Goal: Task Accomplishment & Management: Use online tool/utility

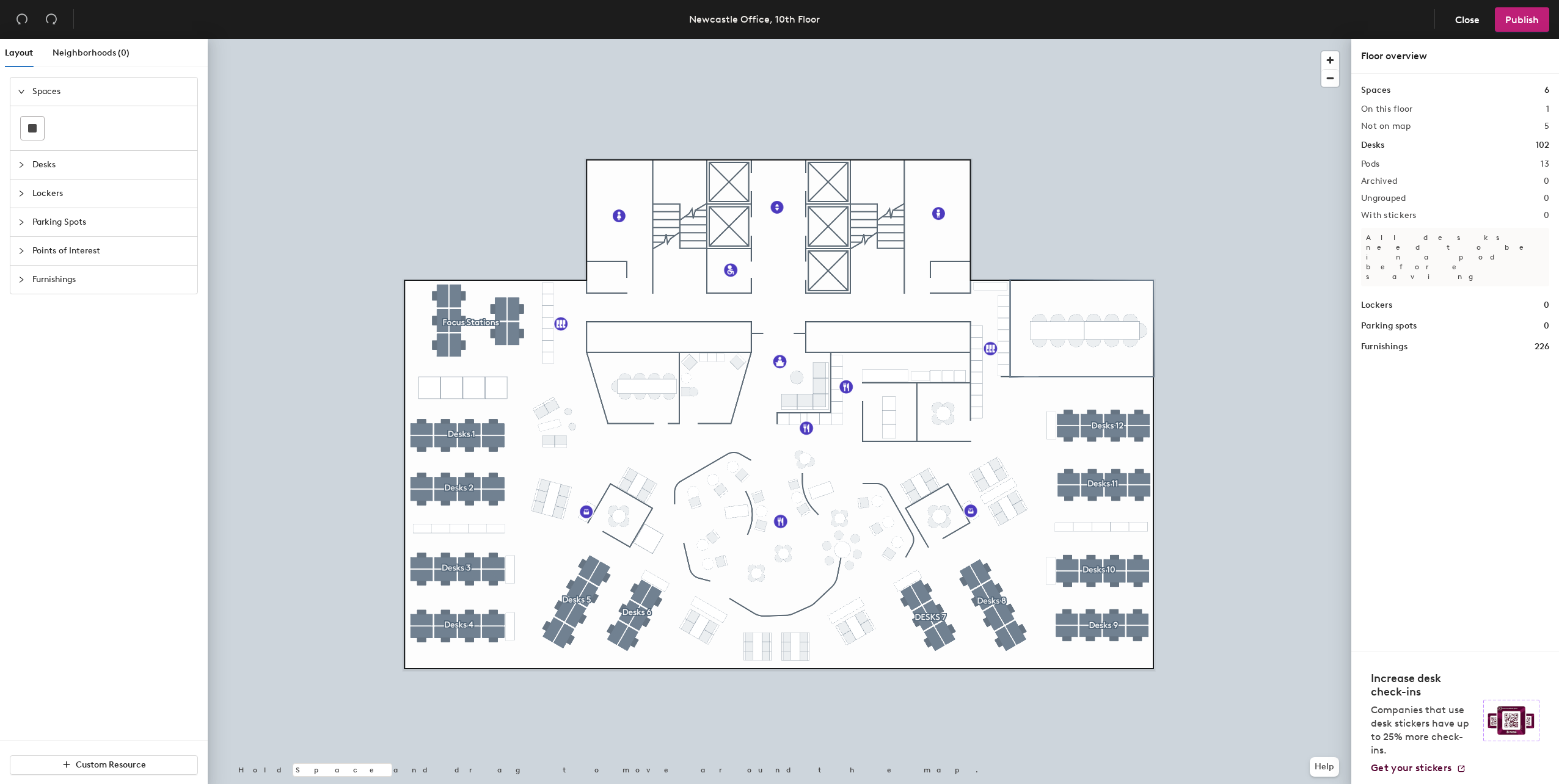
click at [60, 167] on span "Desks" at bounding box center [111, 165] width 158 height 28
click at [76, 254] on span "Lockers" at bounding box center [111, 247] width 158 height 28
click at [33, 96] on span "Spaces" at bounding box center [111, 91] width 158 height 28
click at [36, 129] on div at bounding box center [33, 128] width 23 height 23
click at [1022, 297] on div "Layout Neighborhoods (0) Spaces Desks Lockers Parking Spots Points of Interest …" at bounding box center [779, 414] width 1559 height 750
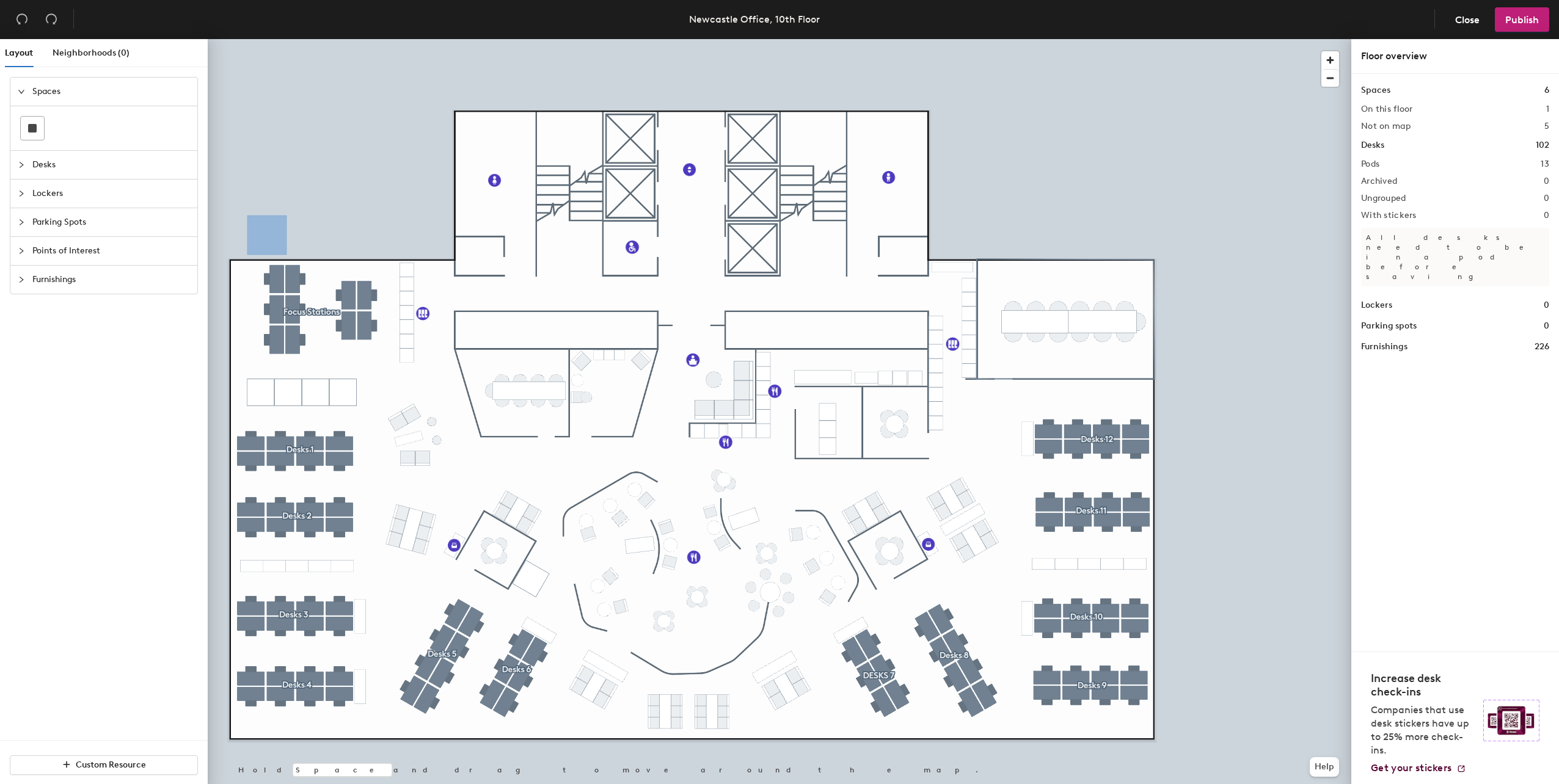
click at [989, 275] on div "Layout Neighborhoods (0) Spaces Desks Lockers Parking Spots Points of Interest …" at bounding box center [779, 414] width 1559 height 750
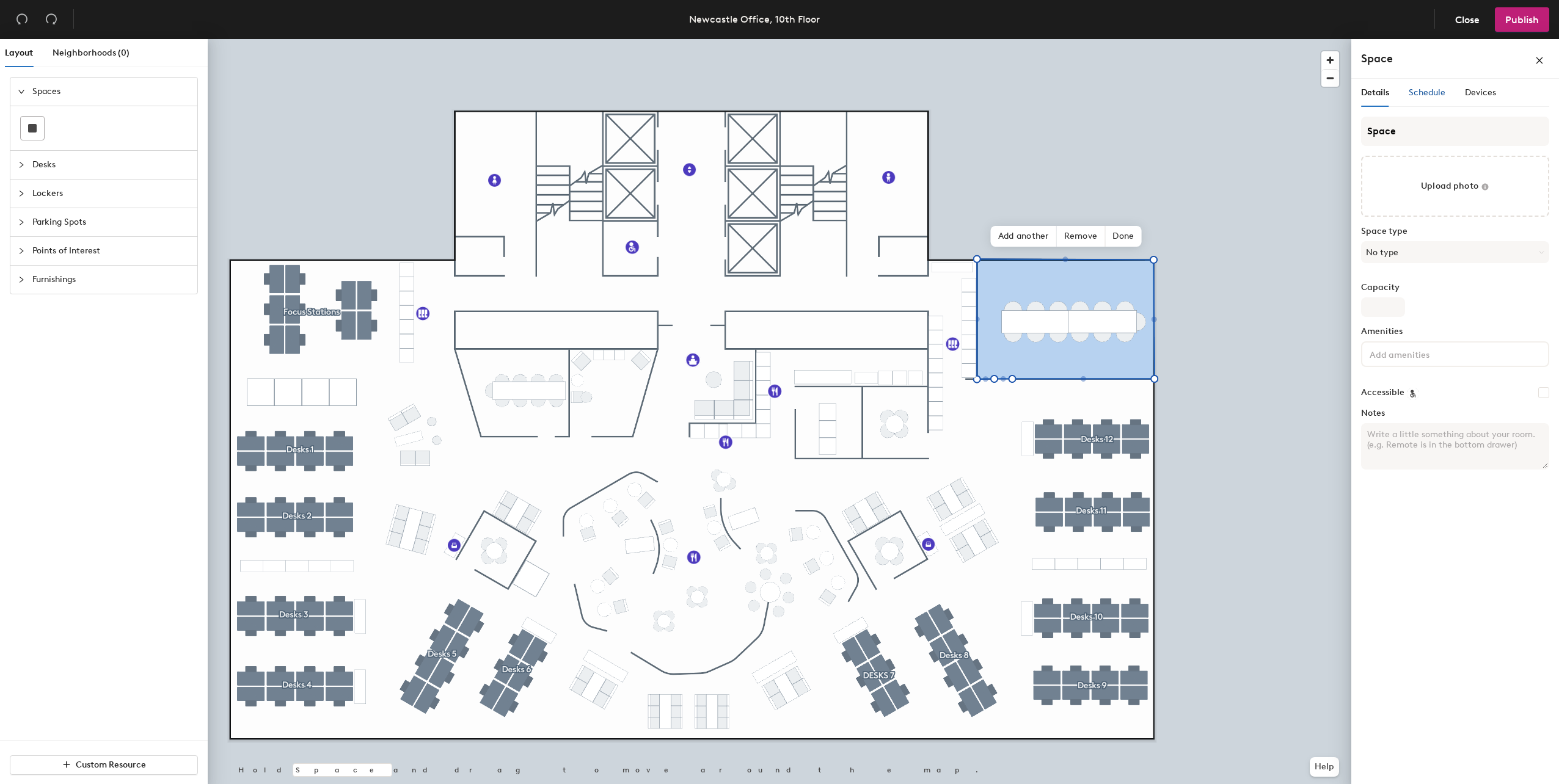
click at [1433, 91] on span "Schedule" at bounding box center [1427, 92] width 36 height 10
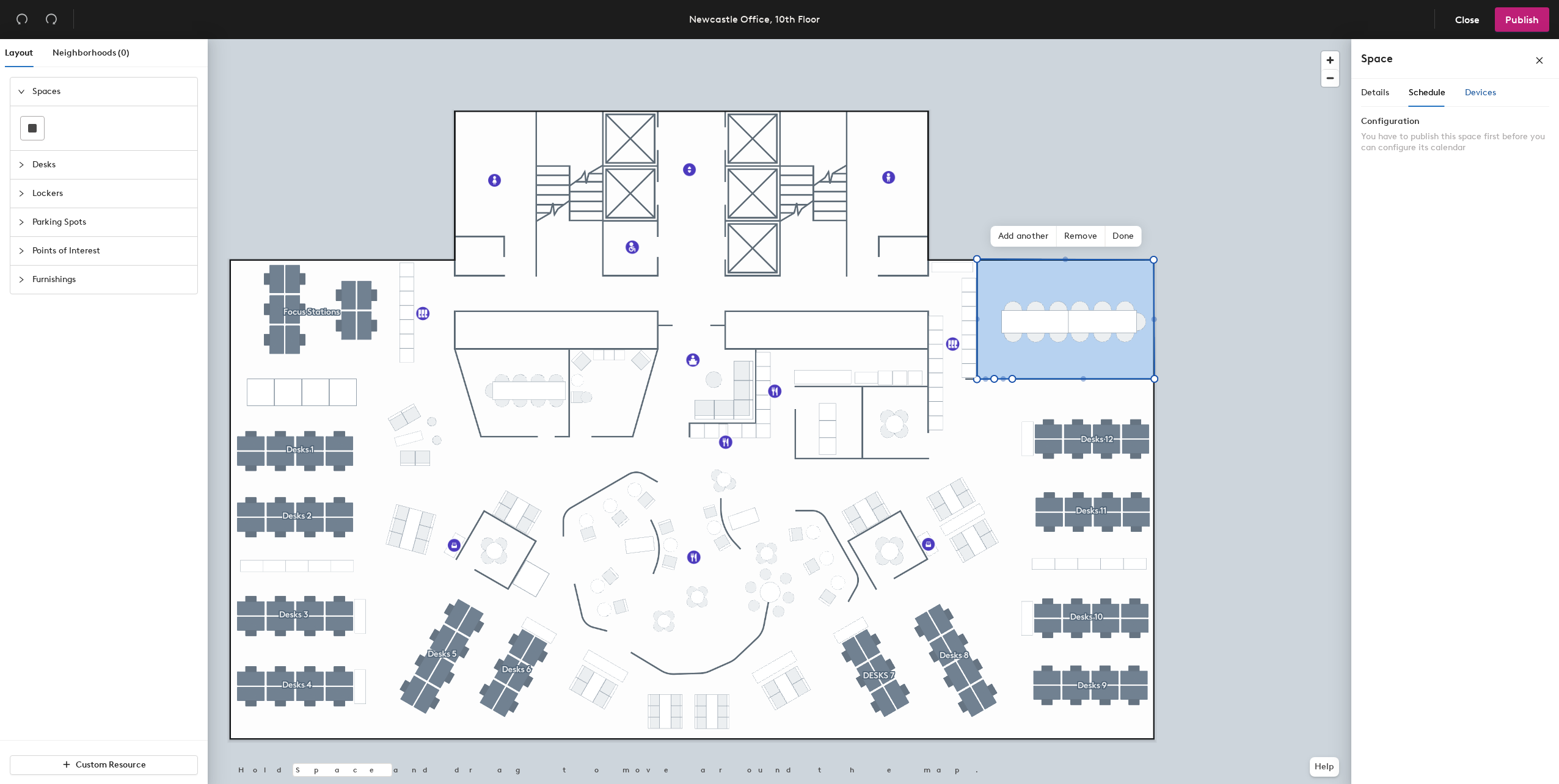
click at [1469, 96] on span "Devices" at bounding box center [1481, 92] width 31 height 10
click at [1428, 96] on span "Schedule" at bounding box center [1427, 92] width 36 height 10
click at [1374, 96] on span "Details" at bounding box center [1375, 92] width 28 height 10
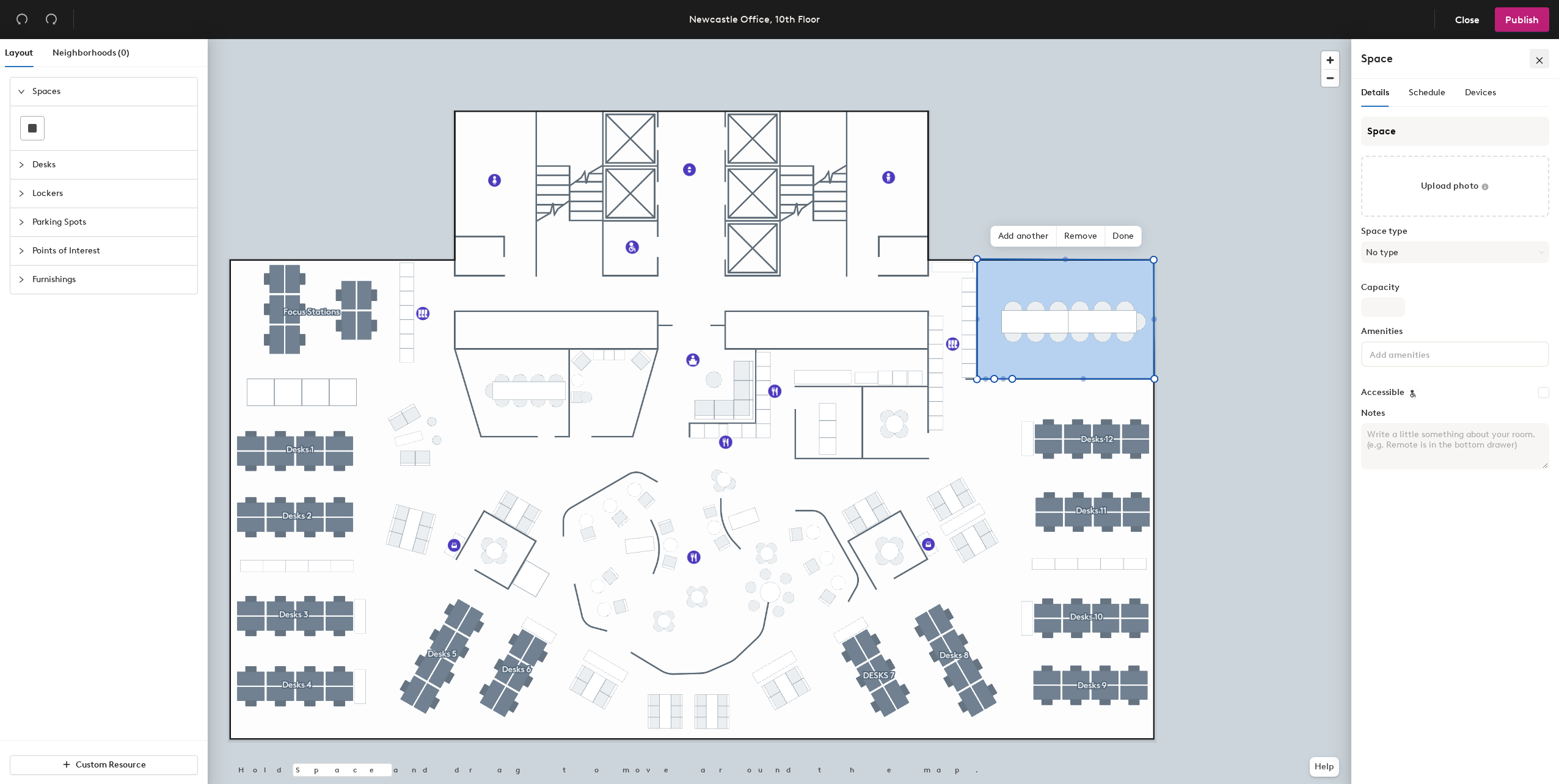
click at [1539, 59] on icon "close" at bounding box center [1540, 60] width 7 height 7
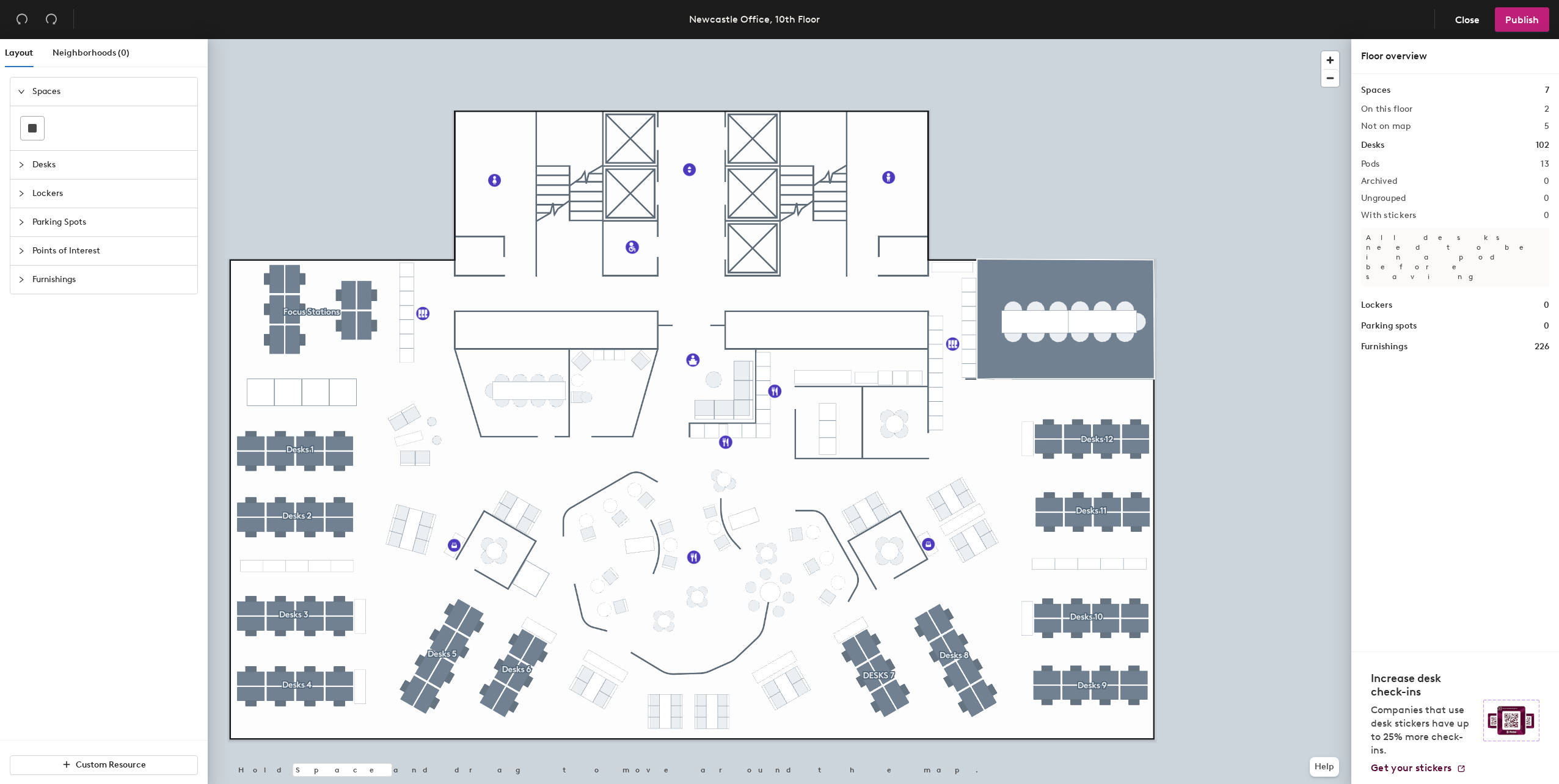
click at [29, 196] on div at bounding box center [25, 193] width 15 height 14
click at [24, 234] on div "Parking Spots" at bounding box center [103, 222] width 187 height 28
click at [23, 243] on div "Points of Interest" at bounding box center [103, 250] width 187 height 28
click at [1470, 24] on span "Close" at bounding box center [1468, 20] width 25 height 12
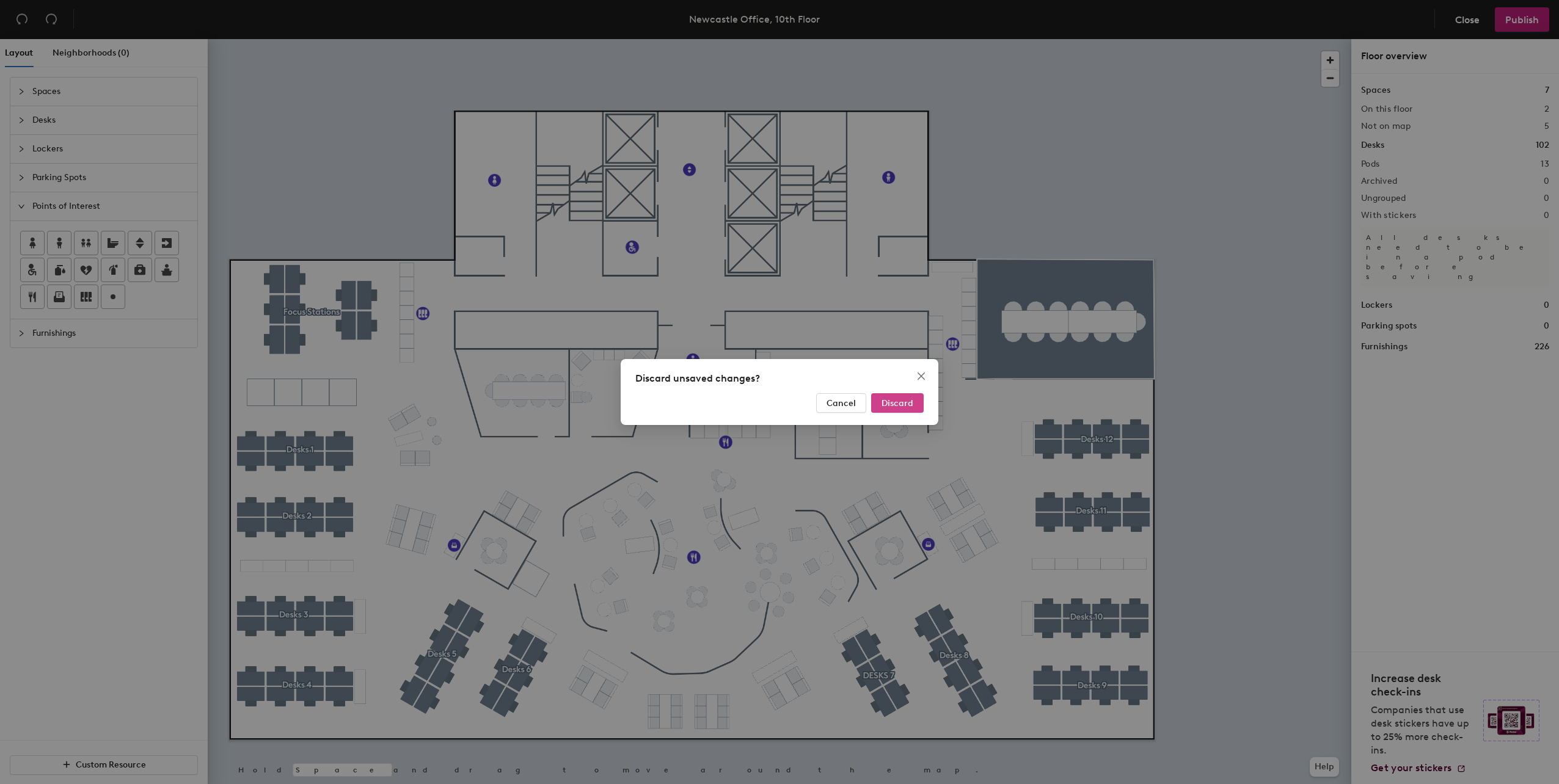
click at [905, 399] on span "Discard" at bounding box center [897, 403] width 32 height 10
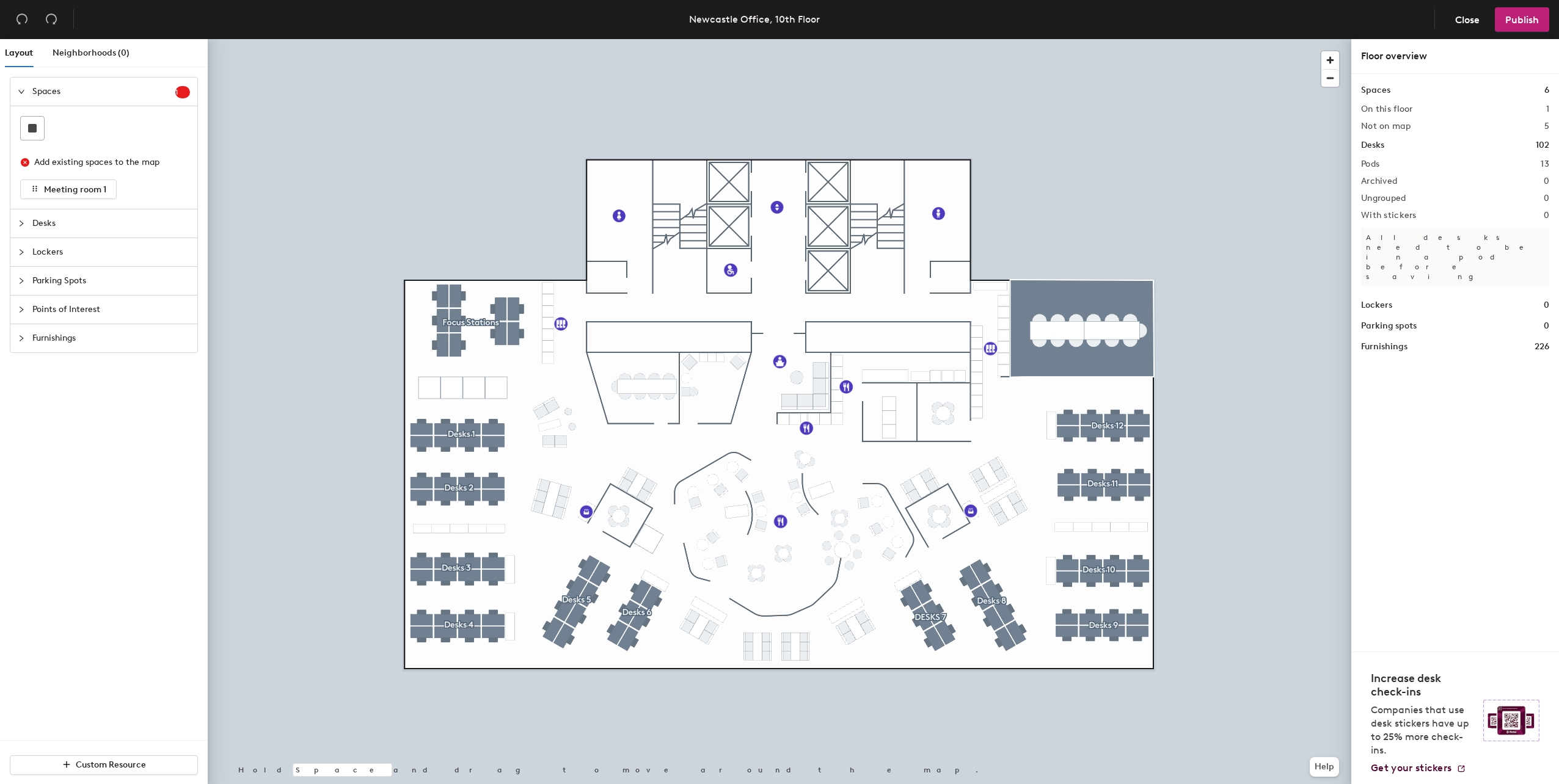
click at [28, 163] on icon "close-circle" at bounding box center [25, 162] width 8 height 8
drag, startPoint x: 59, startPoint y: 184, endPoint x: 85, endPoint y: 174, distance: 27.9
click at [85, 174] on div "Add existing spaces to the map Meeting room 1" at bounding box center [103, 174] width 167 height 49
click at [333, 39] on div at bounding box center [779, 39] width 1144 height 0
click at [1456, 14] on span "Close" at bounding box center [1468, 20] width 25 height 12
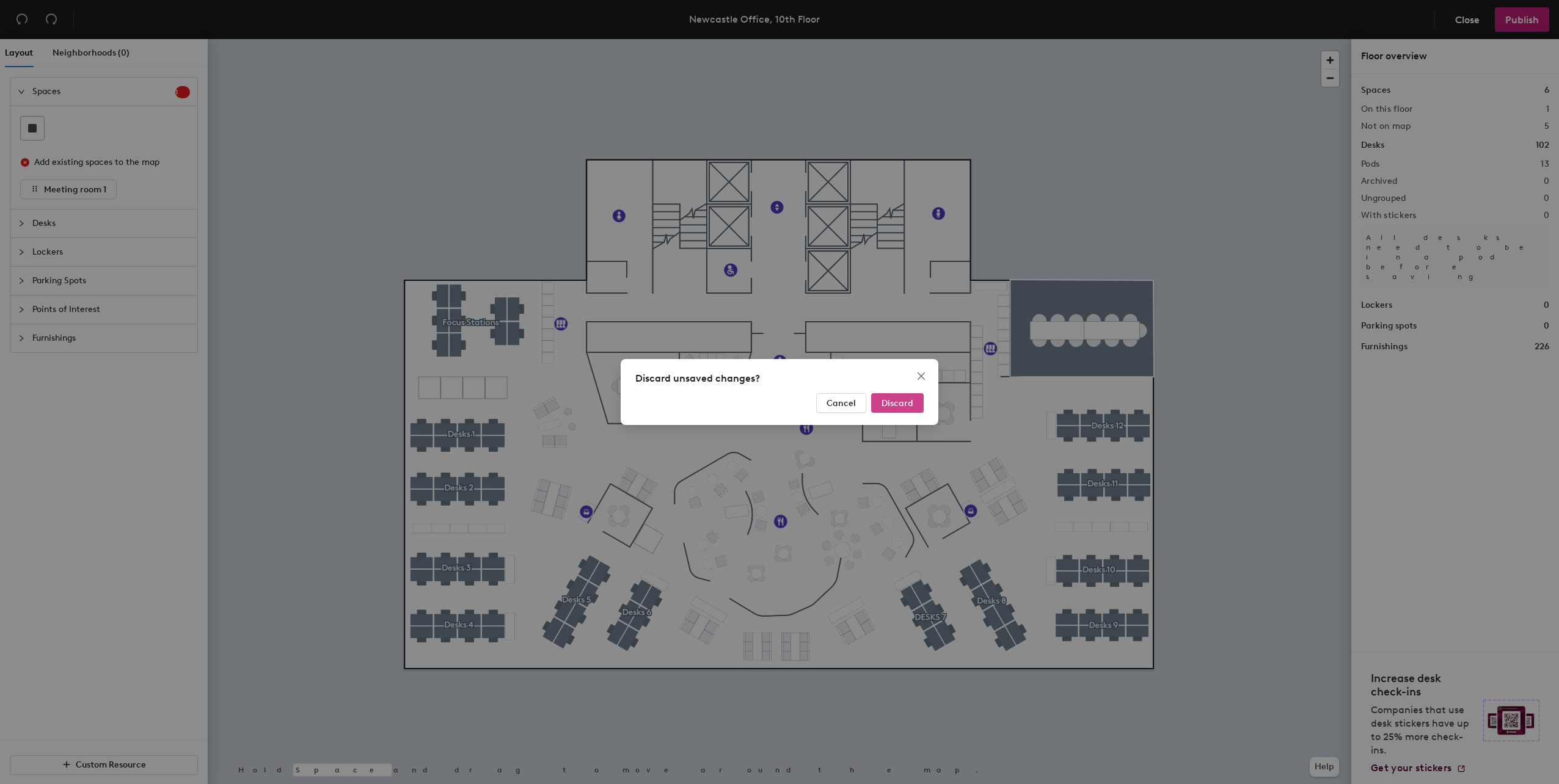
click at [883, 403] on span "Discard" at bounding box center [897, 403] width 32 height 10
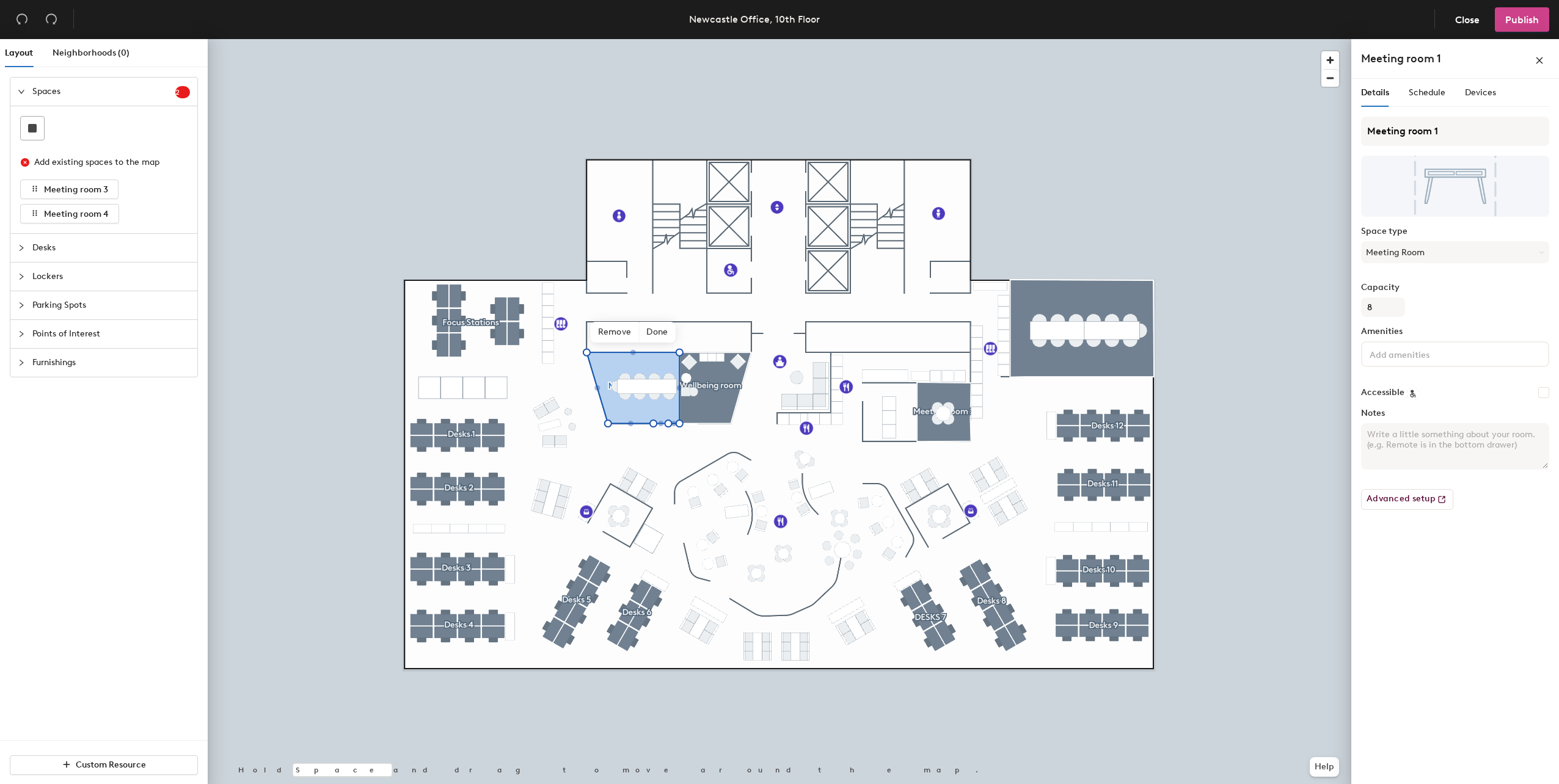
click at [1523, 18] on span "Publish" at bounding box center [1523, 20] width 34 height 12
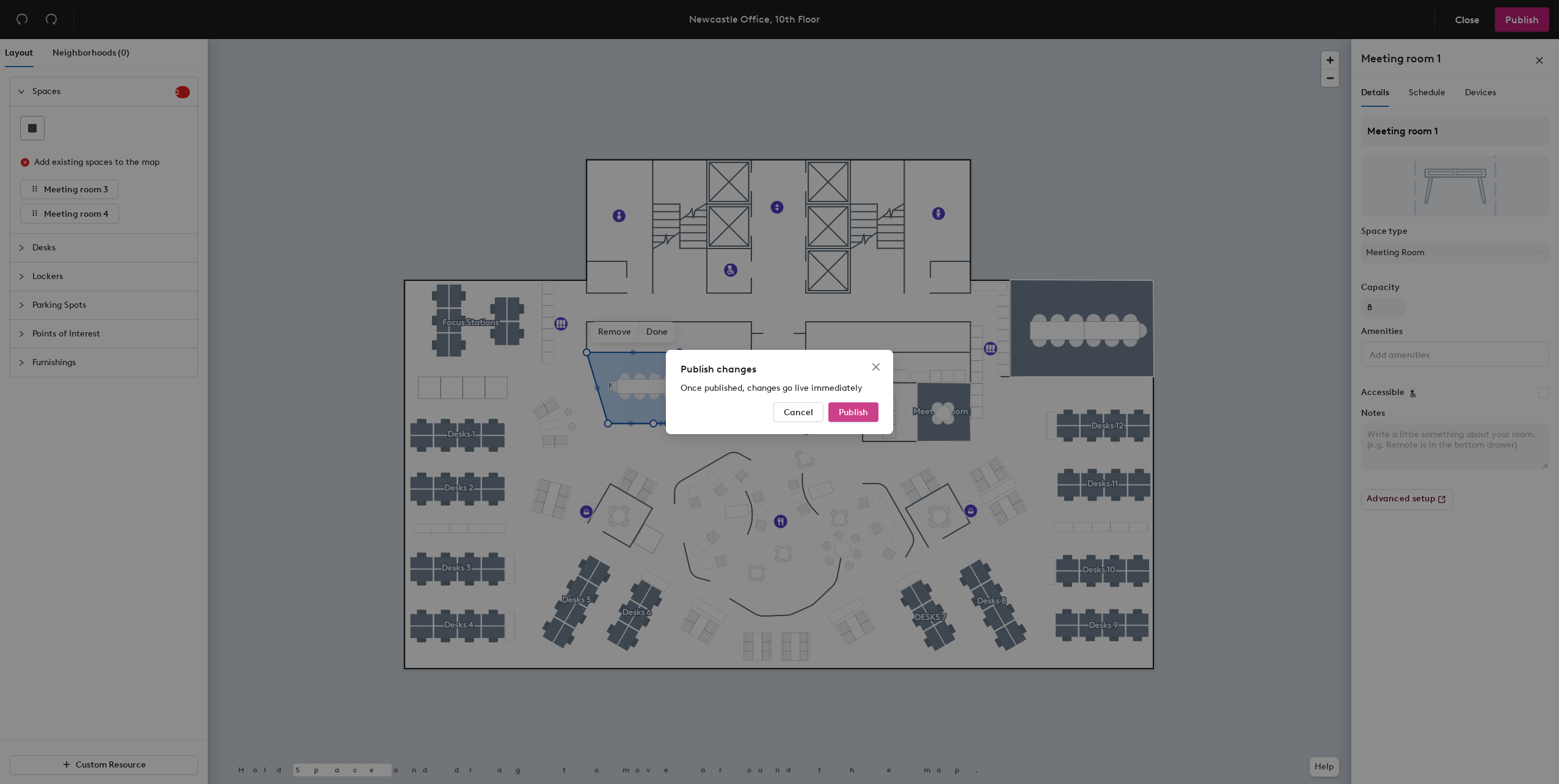
click at [846, 418] on button "Publish" at bounding box center [853, 412] width 50 height 20
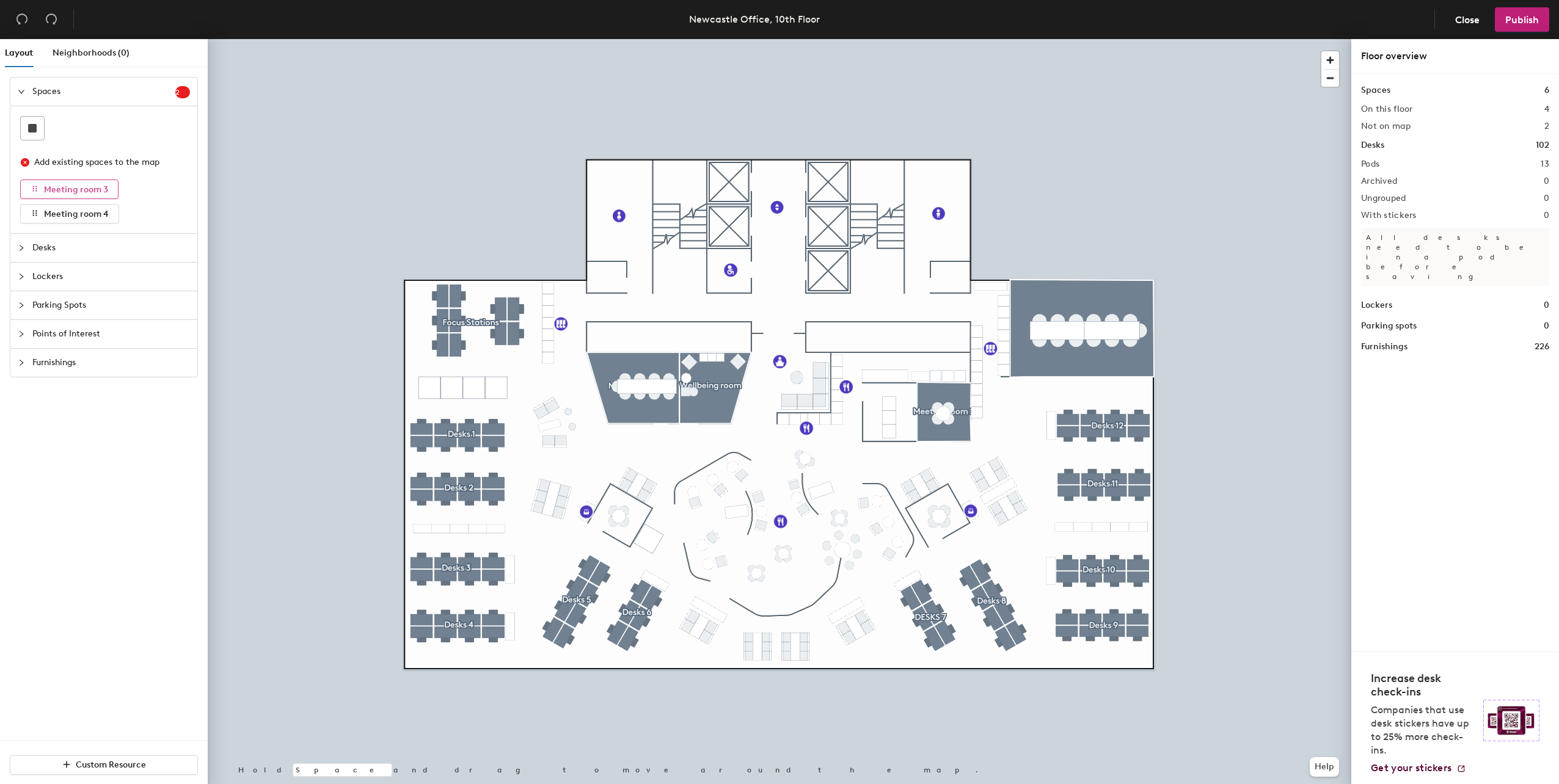
drag, startPoint x: 79, startPoint y: 191, endPoint x: 64, endPoint y: 180, distance: 18.6
click at [57, 186] on span "Meeting room 3" at bounding box center [76, 189] width 64 height 10
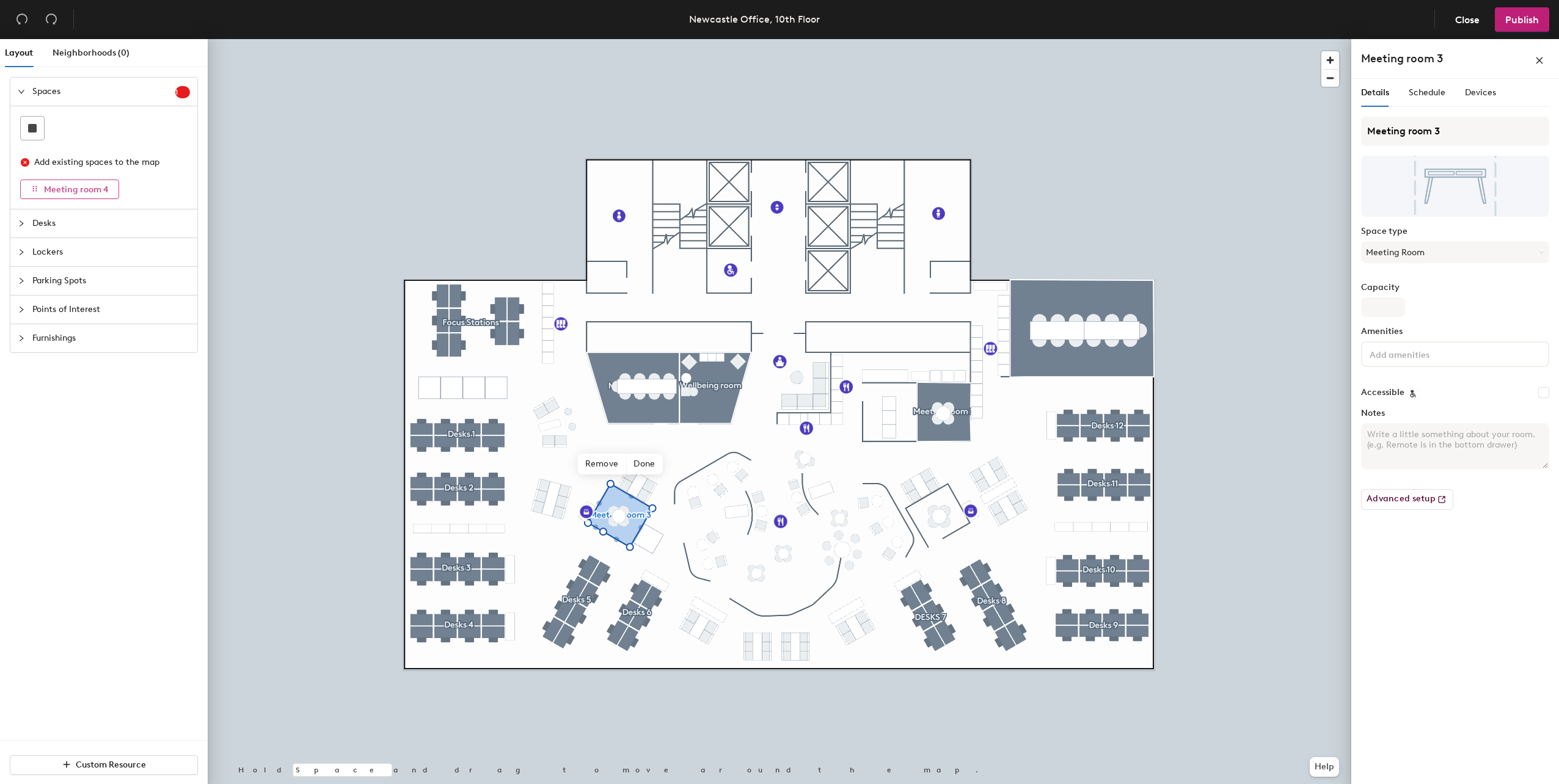
drag, startPoint x: 62, startPoint y: 195, endPoint x: 95, endPoint y: 182, distance: 35.5
click at [85, 224] on div "Spaces 1 Add existing spaces to the map Meeting room 4 Desks Lockers Parking Sp…" at bounding box center [103, 215] width 188 height 276
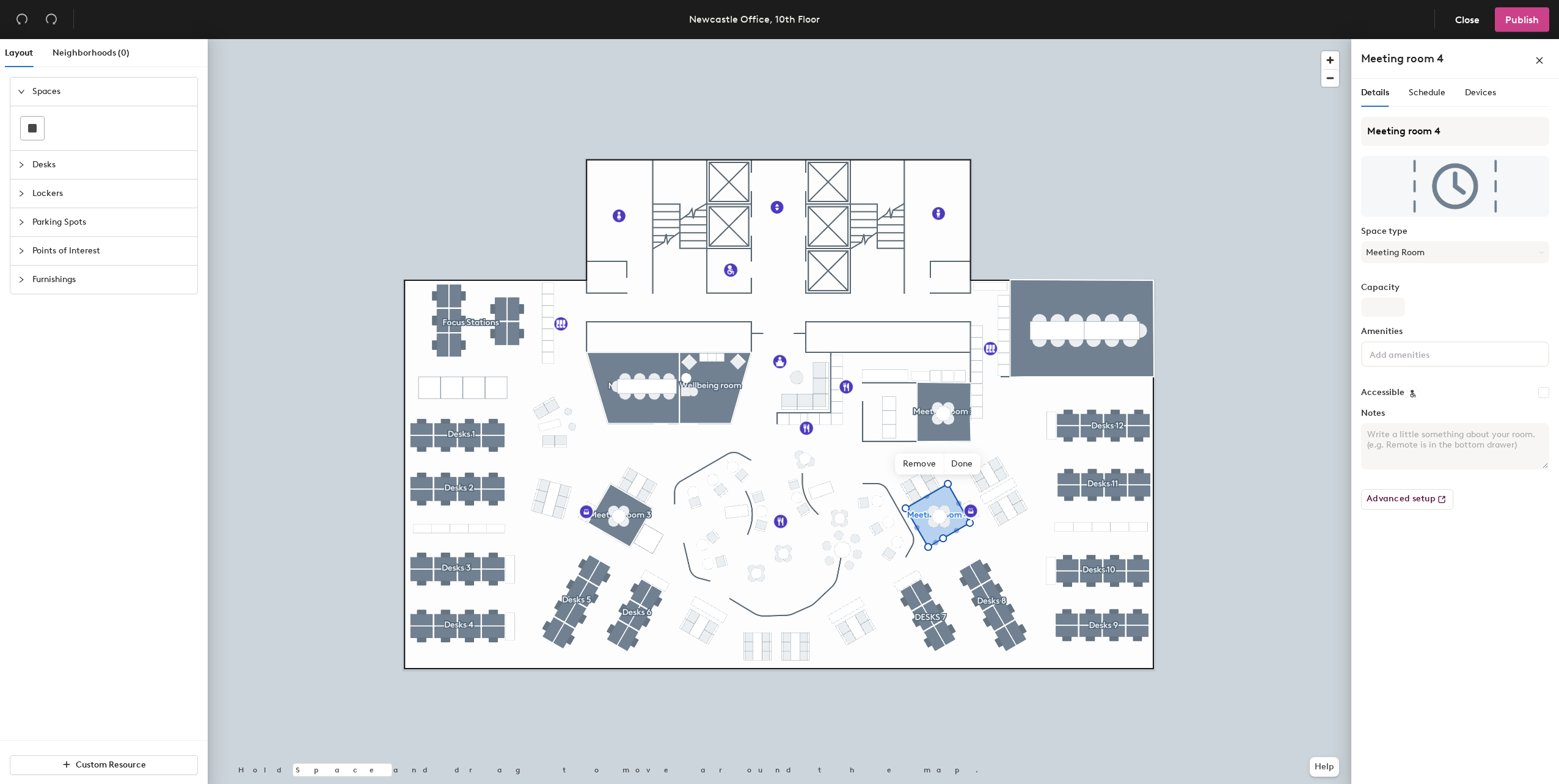
click at [1517, 27] on button "Publish" at bounding box center [1523, 20] width 55 height 25
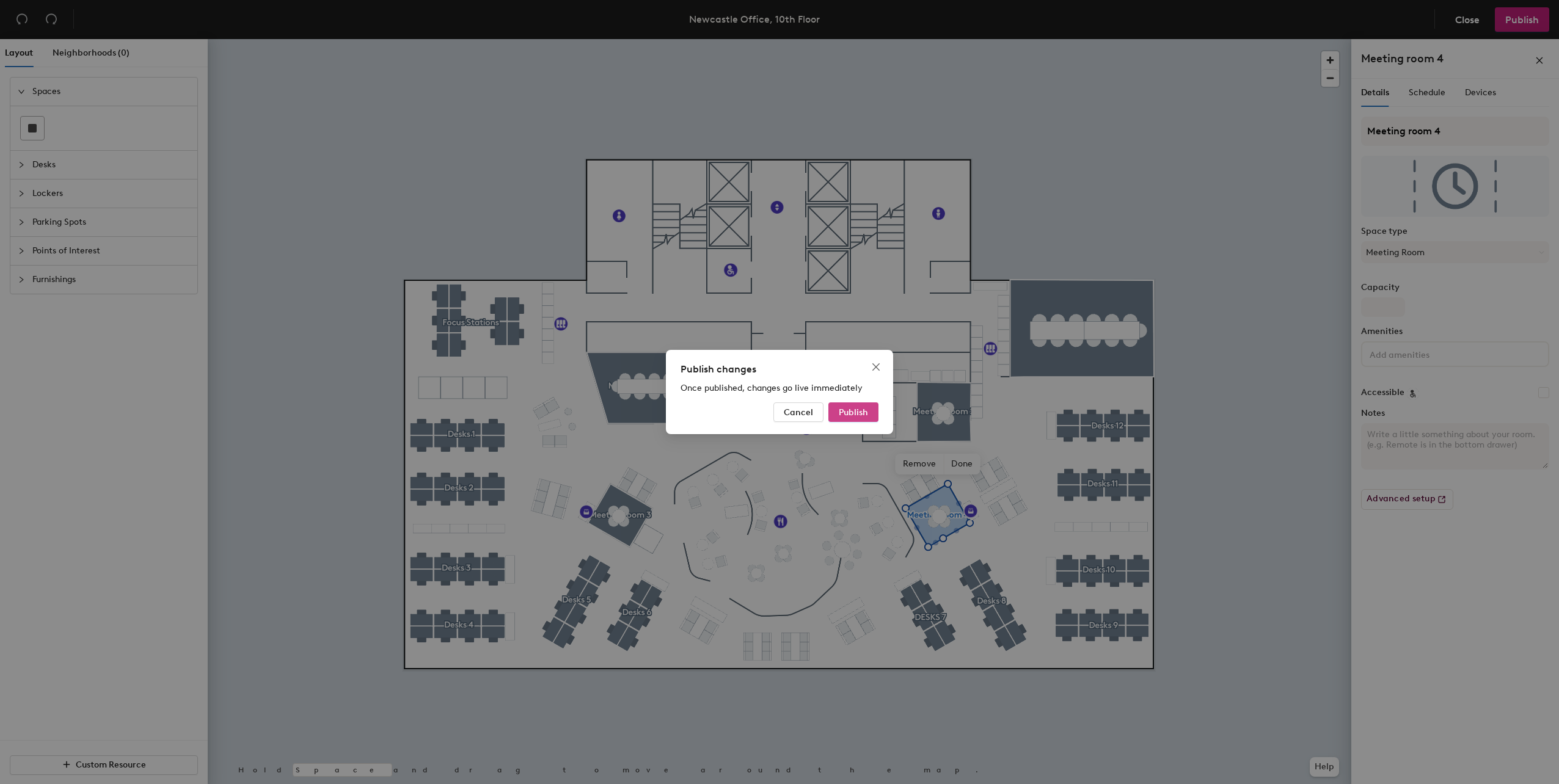
click at [866, 406] on button "Publish" at bounding box center [853, 412] width 50 height 20
